Goal: Transaction & Acquisition: Book appointment/travel/reservation

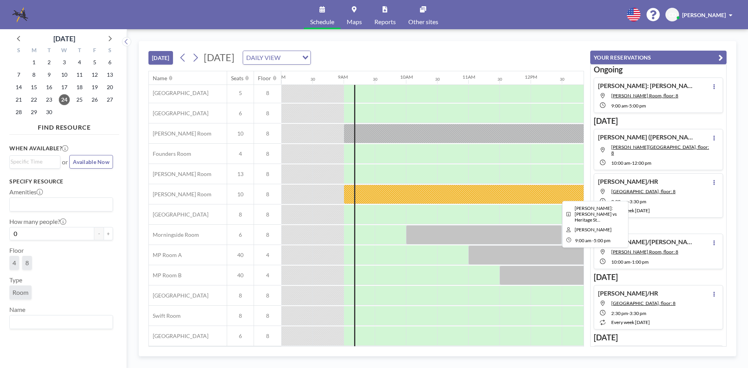
scroll to position [0, 499]
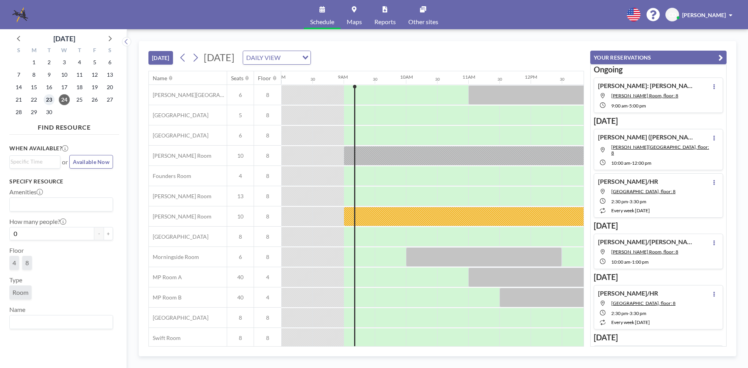
click at [44, 97] on span "23" at bounding box center [49, 99] width 11 height 11
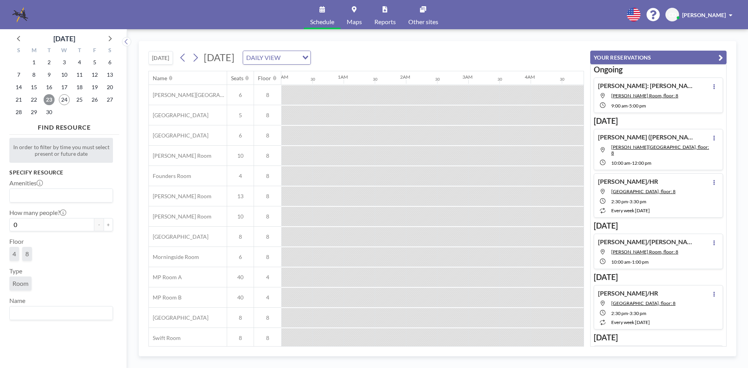
scroll to position [0, 467]
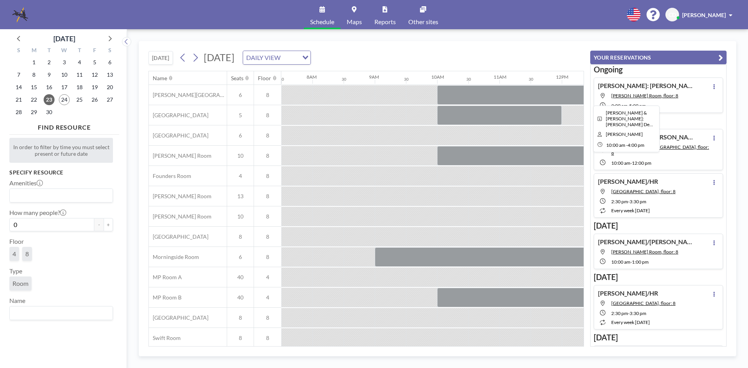
click at [530, 98] on div at bounding box center [624, 94] width 374 height 19
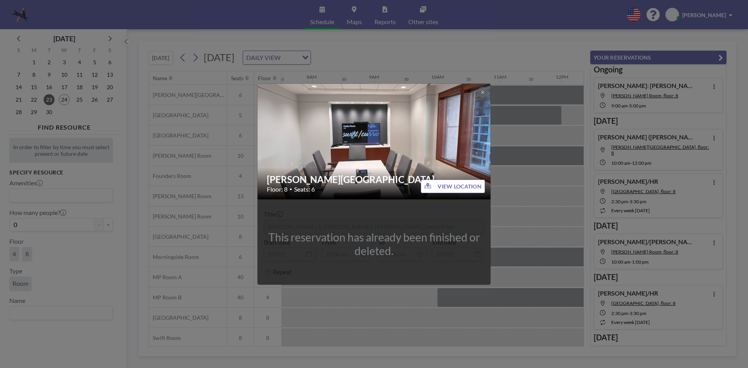
click at [530, 98] on div "[PERSON_NAME] Room Floor: 8 • Seats: 6 VIEW LOCATION This reservation has alrea…" at bounding box center [374, 184] width 748 height 368
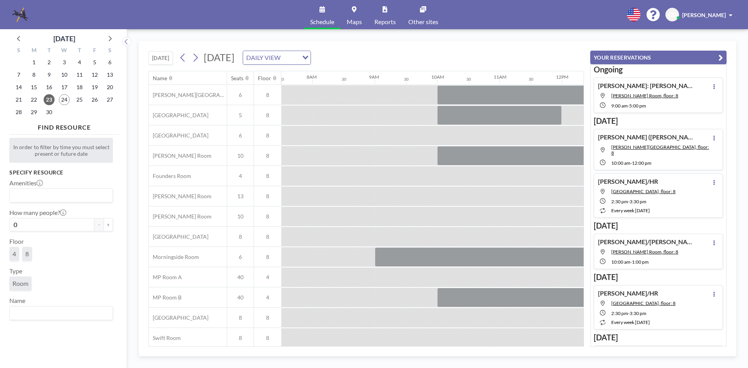
click at [58, 100] on div "24" at bounding box center [64, 99] width 15 height 12
click at [63, 100] on span "24" at bounding box center [64, 99] width 11 height 11
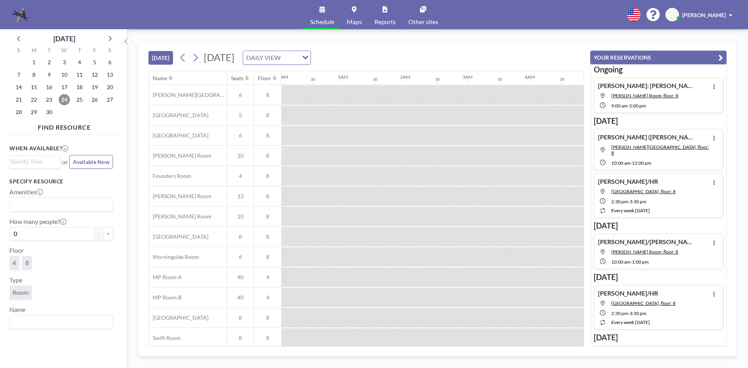
scroll to position [0, 530]
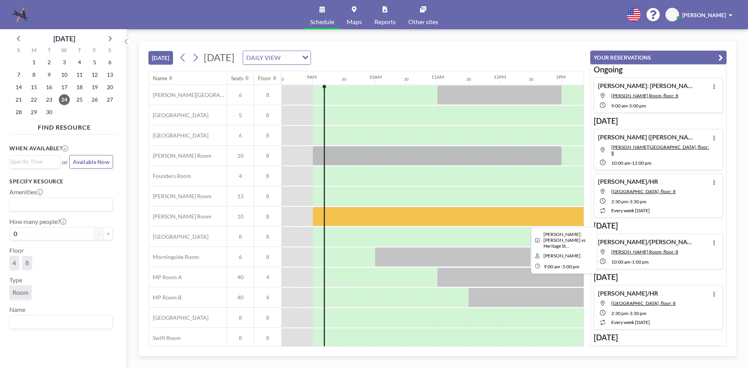
click at [488, 220] on div at bounding box center [561, 216] width 499 height 19
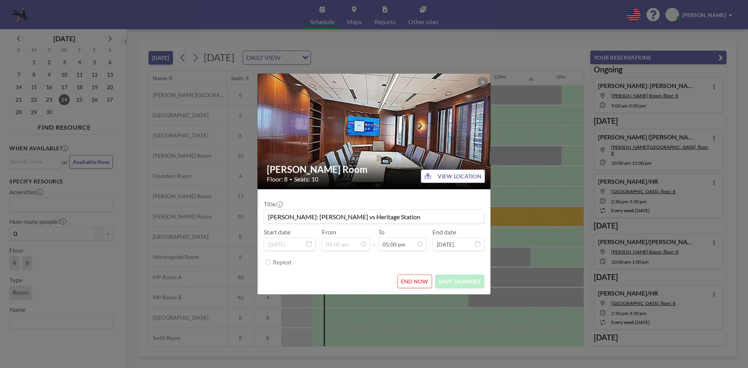
click at [532, 196] on div "[PERSON_NAME] Room Floor: 8 • Seats: 10 VIEW LOCATION Title [PERSON_NAME]: [PER…" at bounding box center [374, 184] width 748 height 368
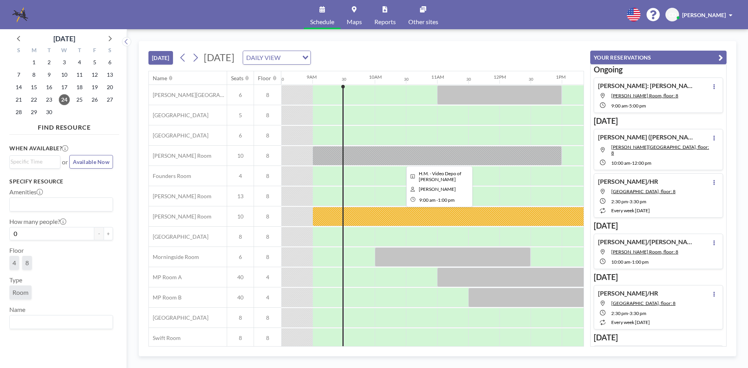
scroll to position [26, 530]
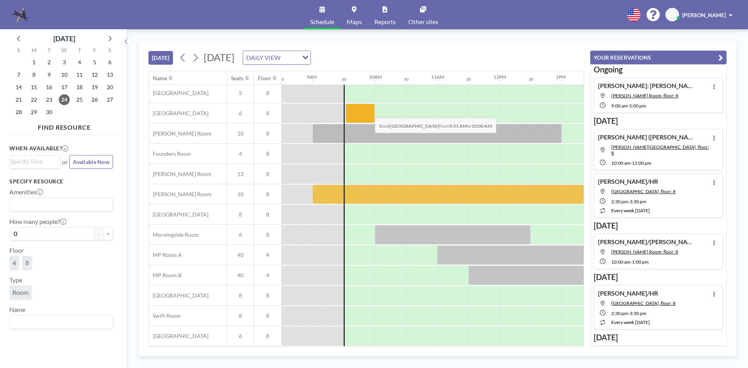
click at [368, 112] on div at bounding box center [360, 113] width 29 height 19
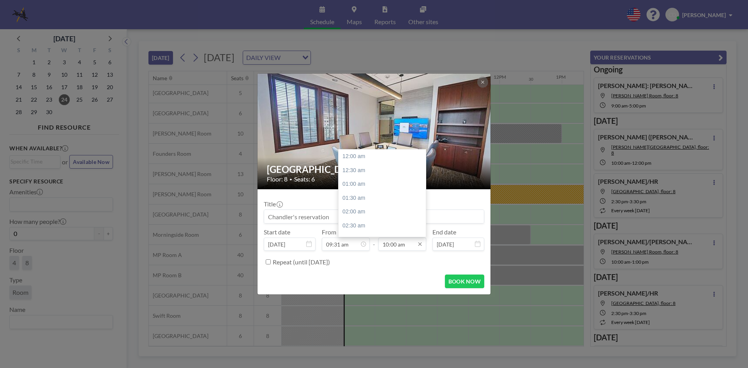
scroll to position [277, 0]
click at [386, 201] on div "11:30 am" at bounding box center [383, 198] width 91 height 14
type input "11:30 am"
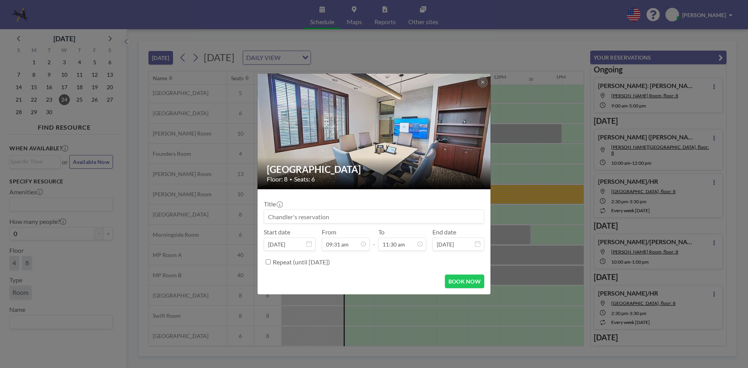
click at [376, 222] on input at bounding box center [374, 216] width 220 height 13
click at [446, 218] on input at bounding box center [374, 216] width 220 height 13
type input "[PERSON_NAME]: [PERSON_NAME]"
click at [457, 286] on button "BOOK NOW" at bounding box center [464, 282] width 39 height 14
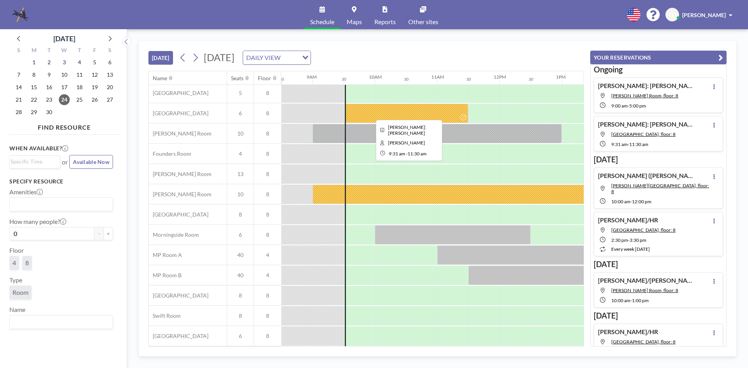
click at [452, 106] on div at bounding box center [406, 113] width 123 height 19
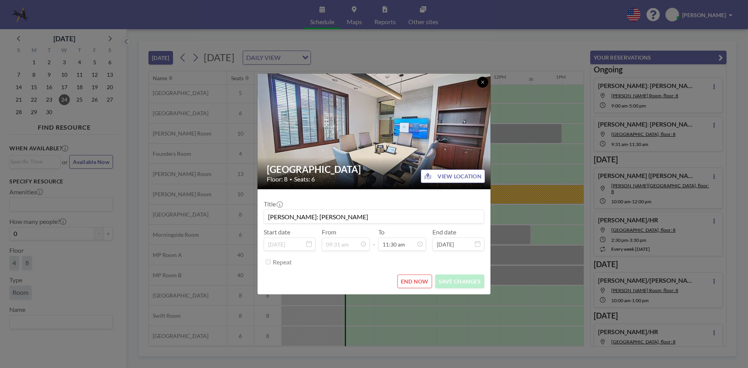
click at [484, 85] on button at bounding box center [482, 82] width 11 height 11
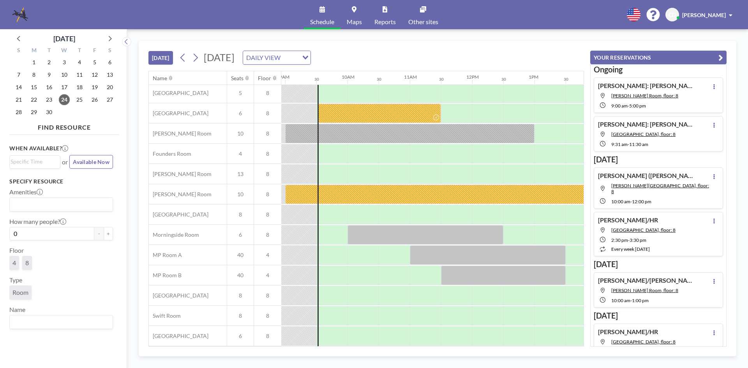
scroll to position [26, 555]
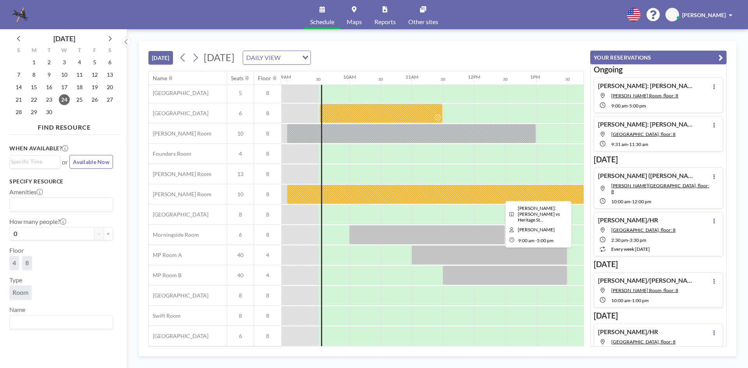
click at [425, 194] on div at bounding box center [536, 194] width 499 height 19
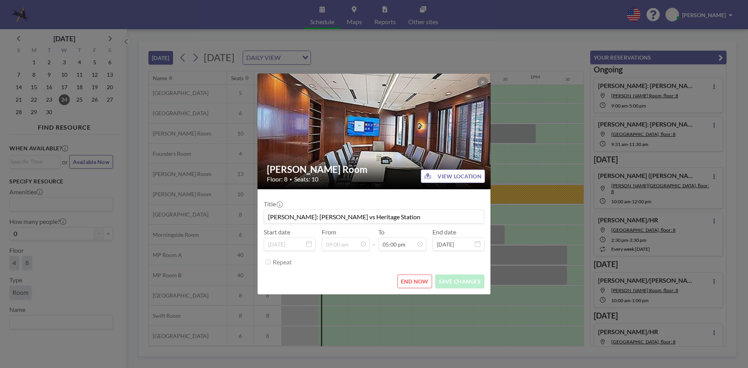
click at [540, 101] on div "[PERSON_NAME] Room Floor: 8 • Seats: 10 VIEW LOCATION Title [PERSON_NAME]: [PER…" at bounding box center [374, 184] width 748 height 368
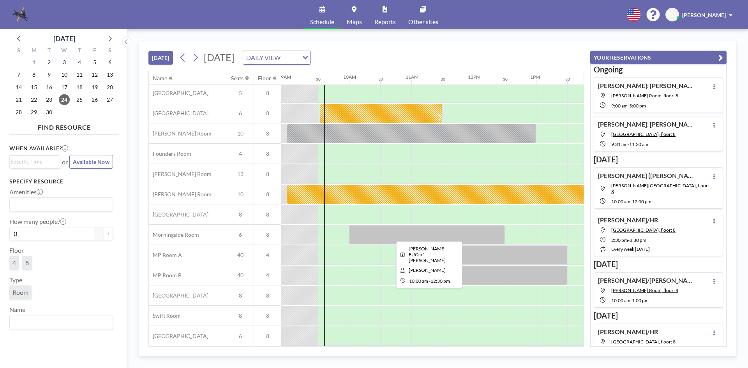
click at [433, 233] on div at bounding box center [427, 234] width 156 height 19
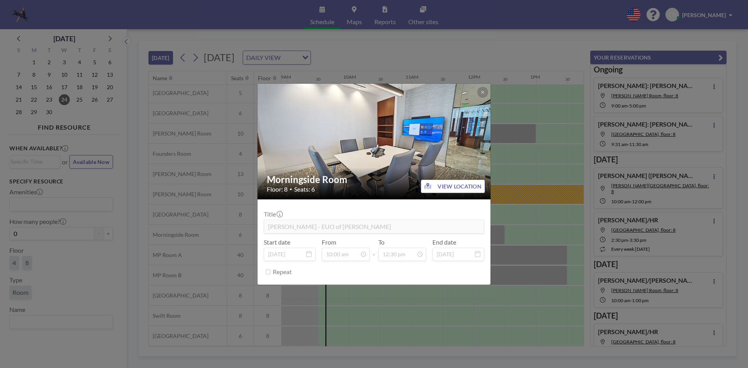
click at [483, 92] on icon at bounding box center [482, 92] width 5 height 5
